Goal: Find contact information: Find contact information

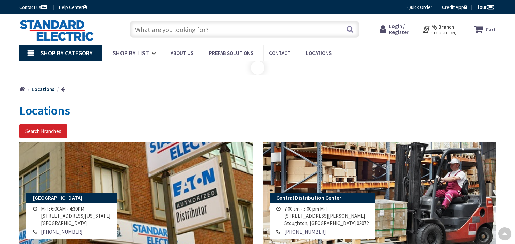
type input "[PERSON_NAME][GEOGRAPHIC_DATA], [GEOGRAPHIC_DATA]"
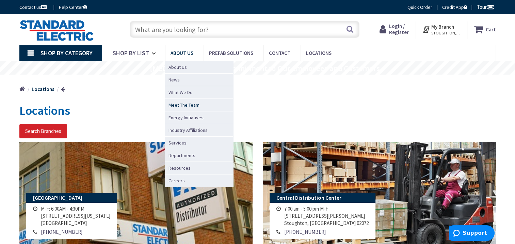
click at [180, 103] on span "Meet The Team" at bounding box center [183, 104] width 31 height 7
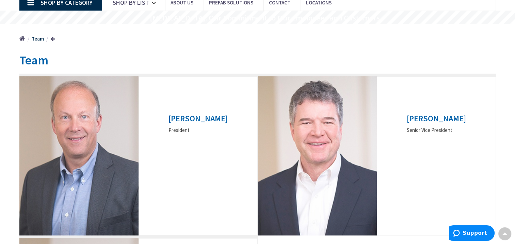
scroll to position [53, 0]
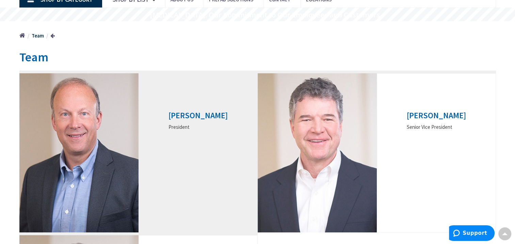
click at [189, 115] on h3 "Ted Dlugolecki" at bounding box center [197, 115] width 59 height 9
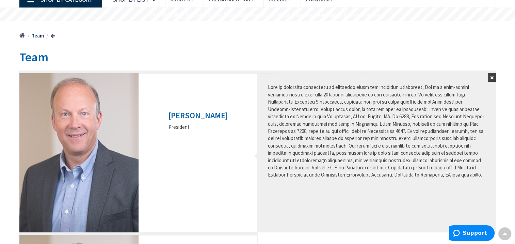
click at [247, 48] on div "Team Ted Dlugolecki President × ×" at bounding box center [257, 226] width 476 height 362
click at [493, 76] on button "×" at bounding box center [492, 77] width 8 height 9
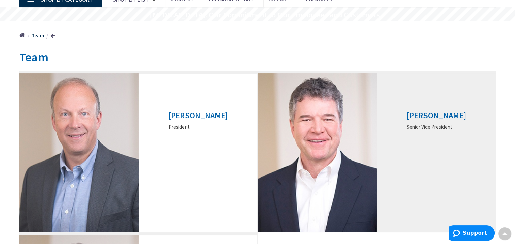
click at [432, 113] on h3 "Fred Forsgard" at bounding box center [436, 115] width 59 height 9
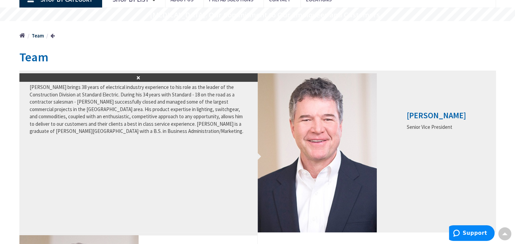
click at [432, 113] on h3 "Fred Forsgard" at bounding box center [436, 115] width 59 height 9
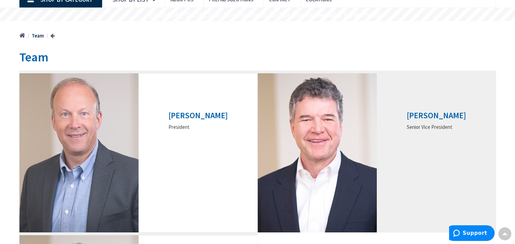
click at [432, 113] on h3 "Fred Forsgard" at bounding box center [436, 115] width 59 height 9
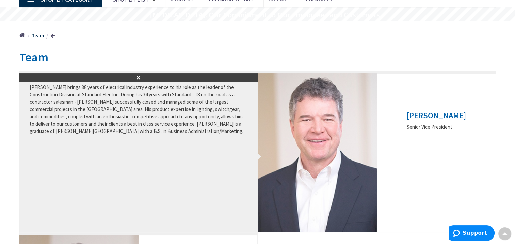
click at [434, 45] on div "Team Ted Dlugolecki President × ×" at bounding box center [257, 226] width 476 height 362
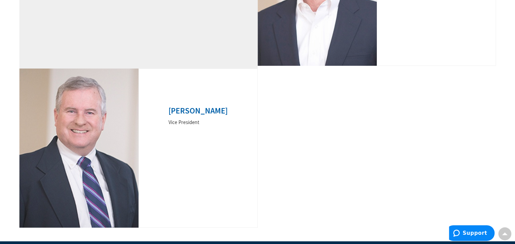
scroll to position [221, 0]
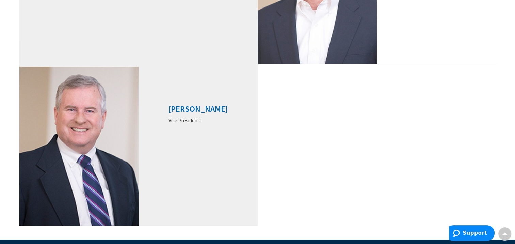
click at [201, 106] on h3 "Bill Smith" at bounding box center [197, 108] width 59 height 9
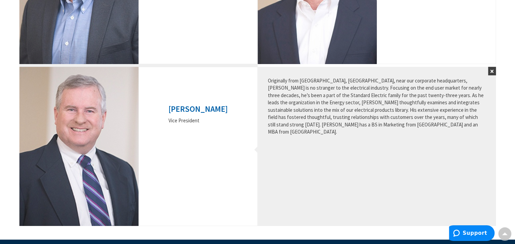
click at [507, 131] on main "Team Ted Dlugolecki President × Fred Forsgard" at bounding box center [257, 58] width 510 height 362
drag, startPoint x: 514, startPoint y: 131, endPoint x: 505, endPoint y: 65, distance: 66.6
click at [505, 65] on div "Skip to Content Toggle Nav Search Cart My Cart Close" at bounding box center [257, 108] width 515 height 633
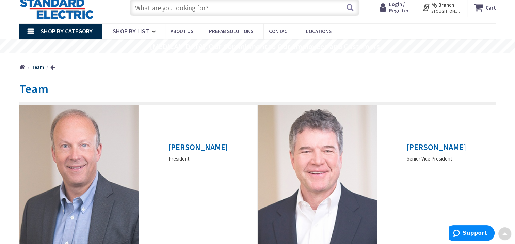
scroll to position [0, 0]
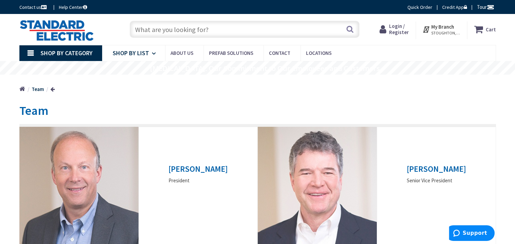
click at [142, 53] on span "Shop By List" at bounding box center [131, 53] width 36 height 8
click at [63, 54] on span "Shop By Category" at bounding box center [66, 53] width 52 height 8
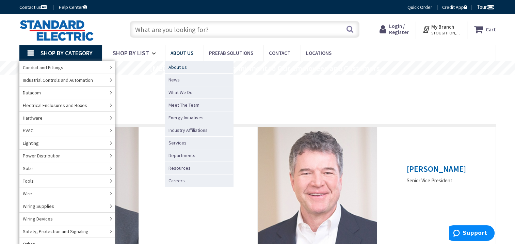
click at [180, 66] on span "About Us" at bounding box center [177, 67] width 18 height 7
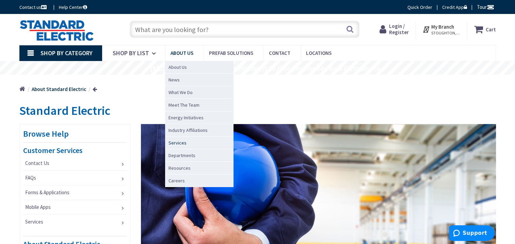
click at [179, 142] on span "Services" at bounding box center [177, 142] width 18 height 7
